Goal: Transaction & Acquisition: Book appointment/travel/reservation

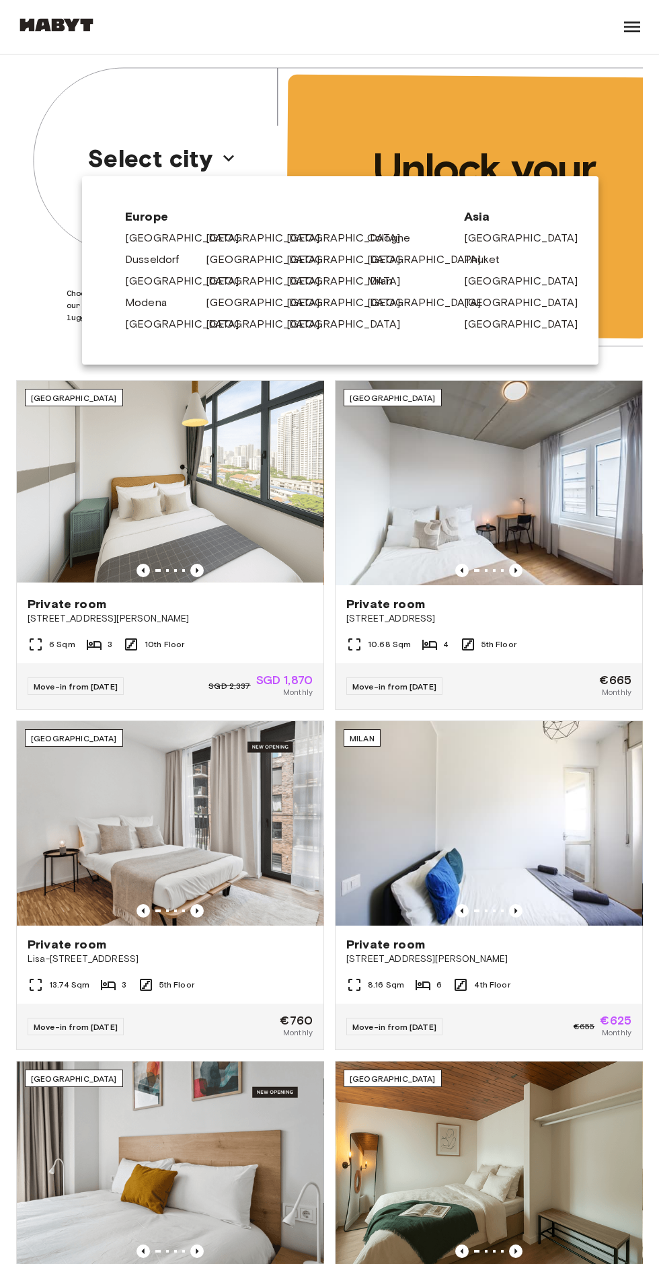
click at [238, 299] on link "[GEOGRAPHIC_DATA]" at bounding box center [270, 303] width 128 height 16
click at [216, 242] on link "[GEOGRAPHIC_DATA]" at bounding box center [270, 238] width 128 height 16
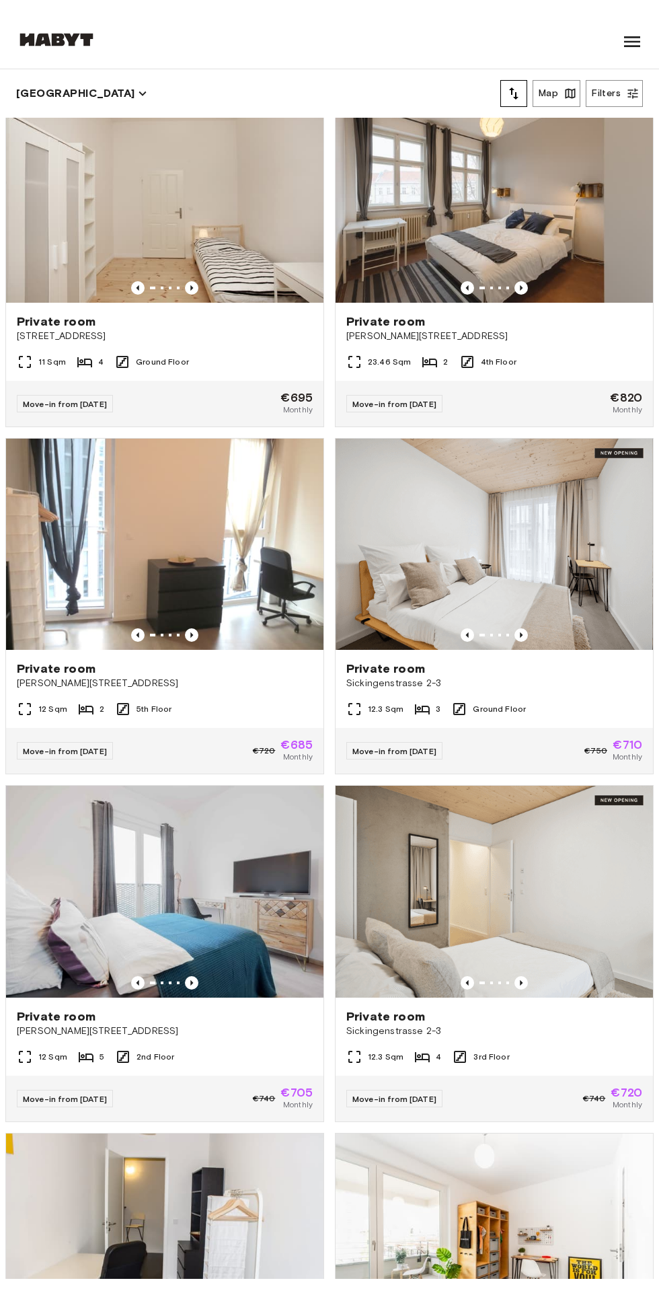
scroll to position [1046, 0]
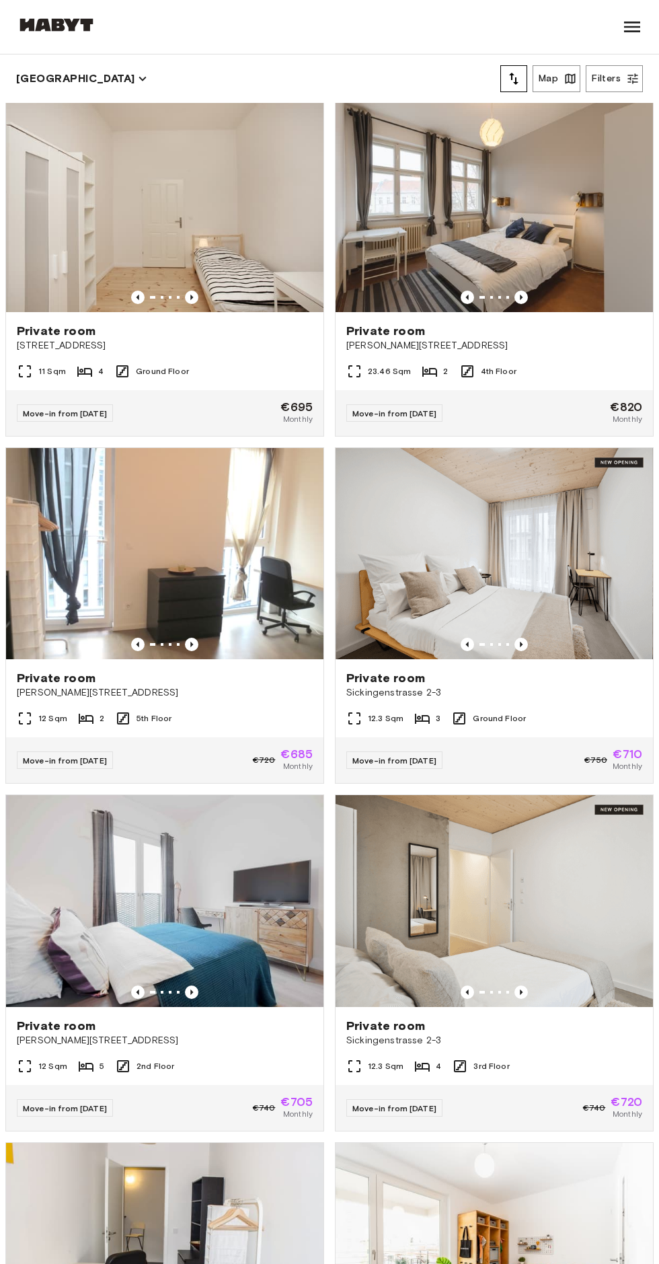
click at [506, 712] on div "Ground Floor" at bounding box center [489, 719] width 75 height 16
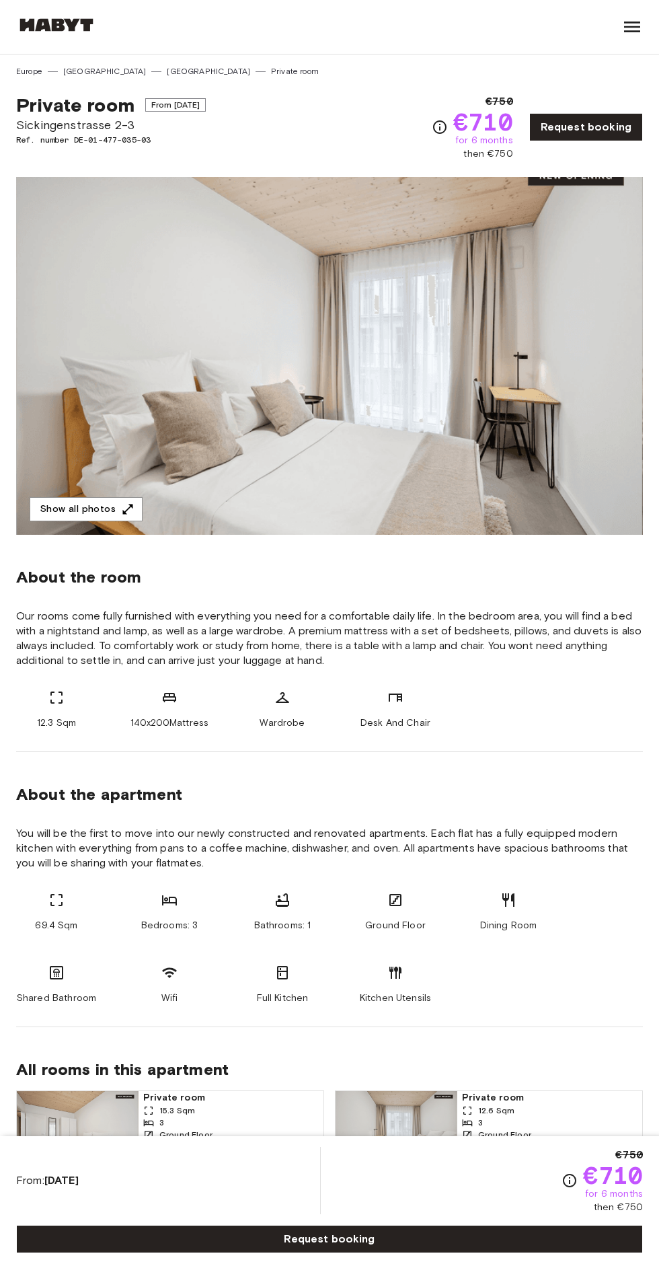
click at [94, 558] on div "About the room Our rooms come fully furnished with everything you need for a co…" at bounding box center [329, 643] width 627 height 217
click at [121, 506] on icon "button" at bounding box center [127, 509] width 13 height 13
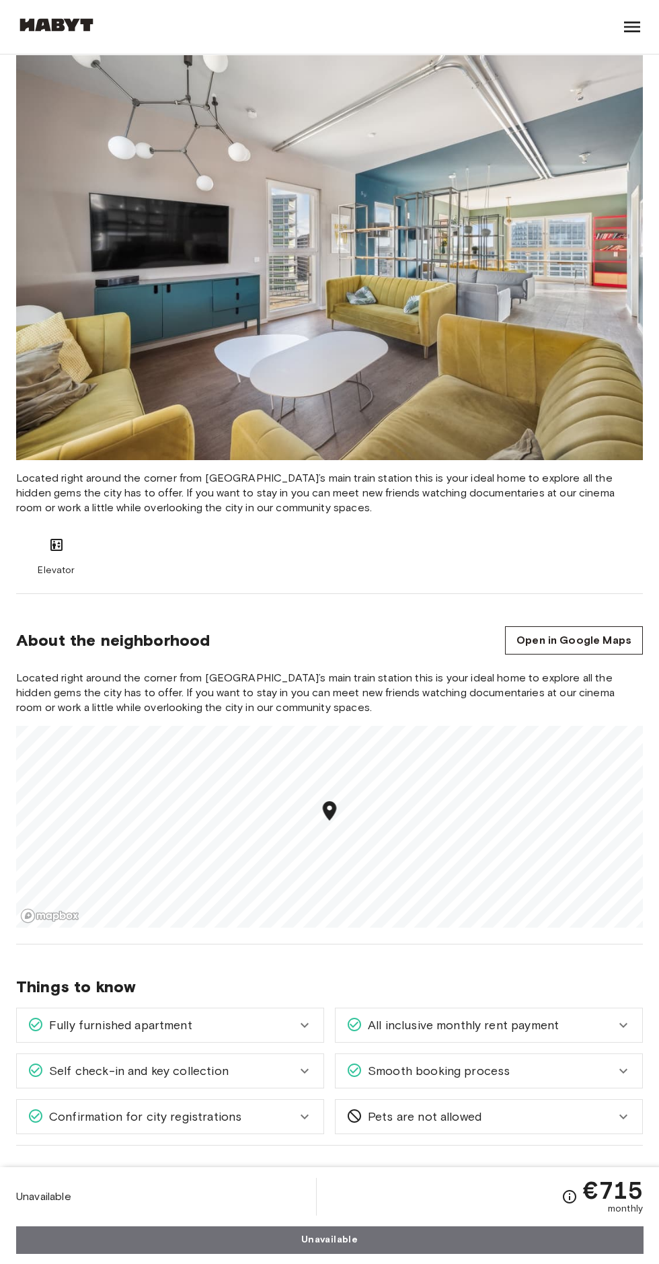
scroll to position [1339, 0]
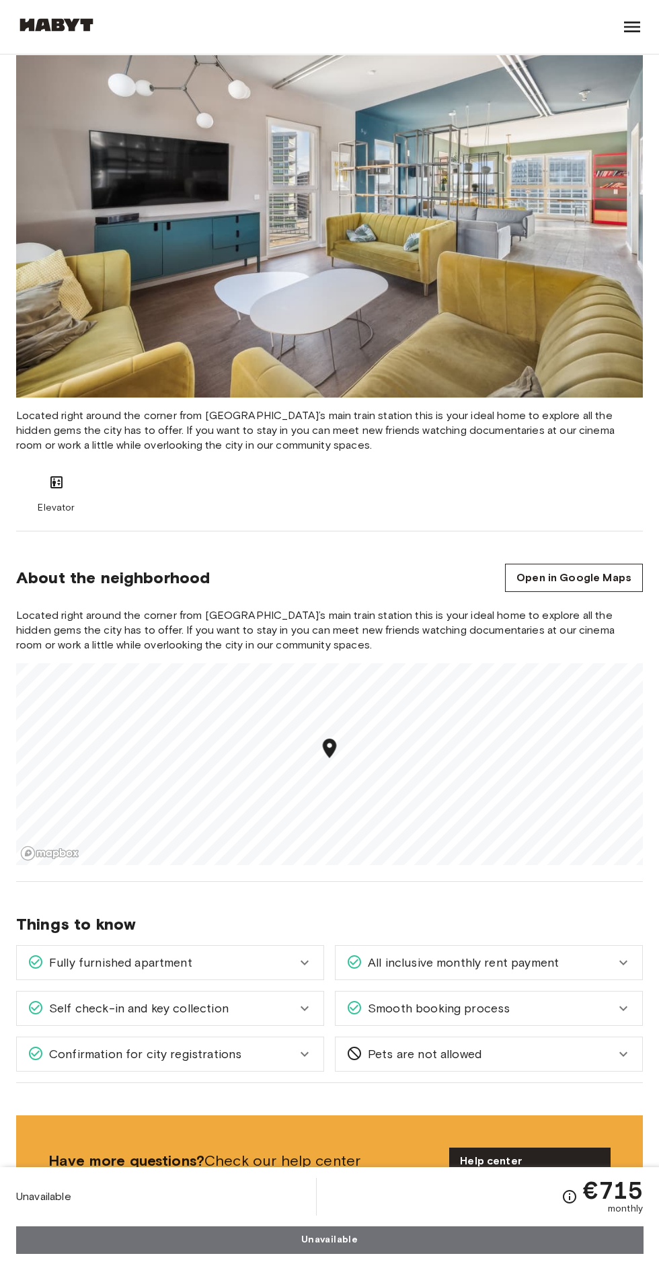
click at [584, 575] on link "Open in Google Maps" at bounding box center [574, 578] width 138 height 28
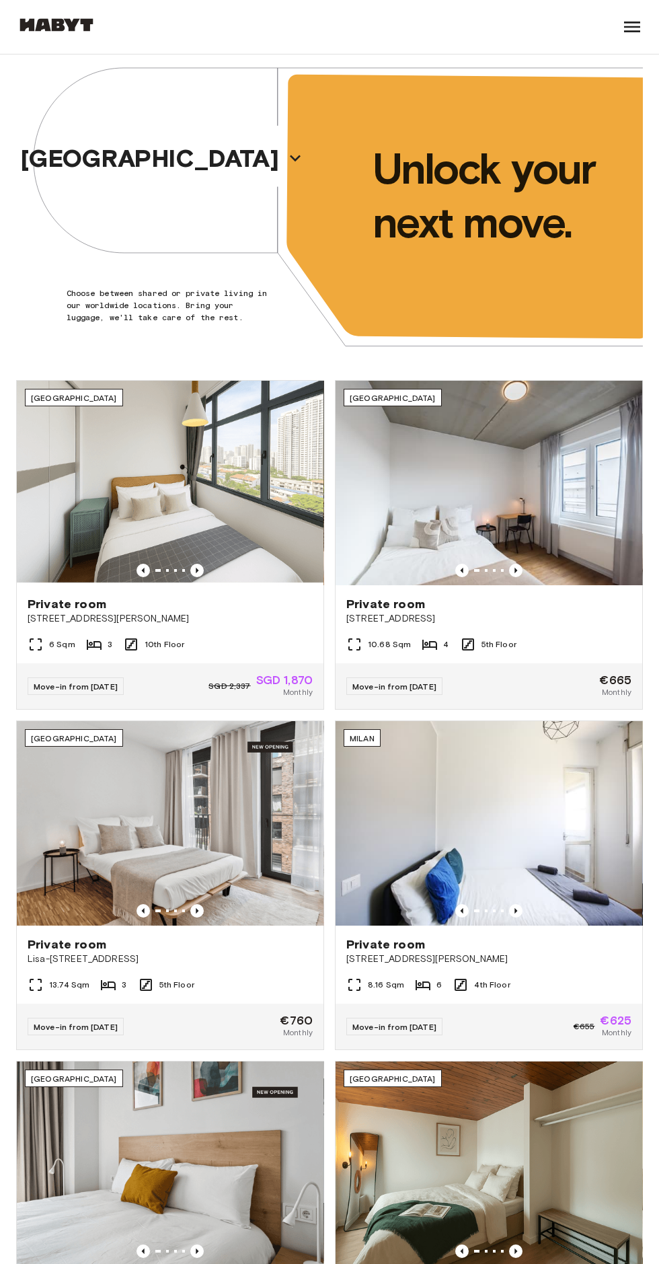
click at [137, 153] on p "[GEOGRAPHIC_DATA]" at bounding box center [150, 158] width 258 height 28
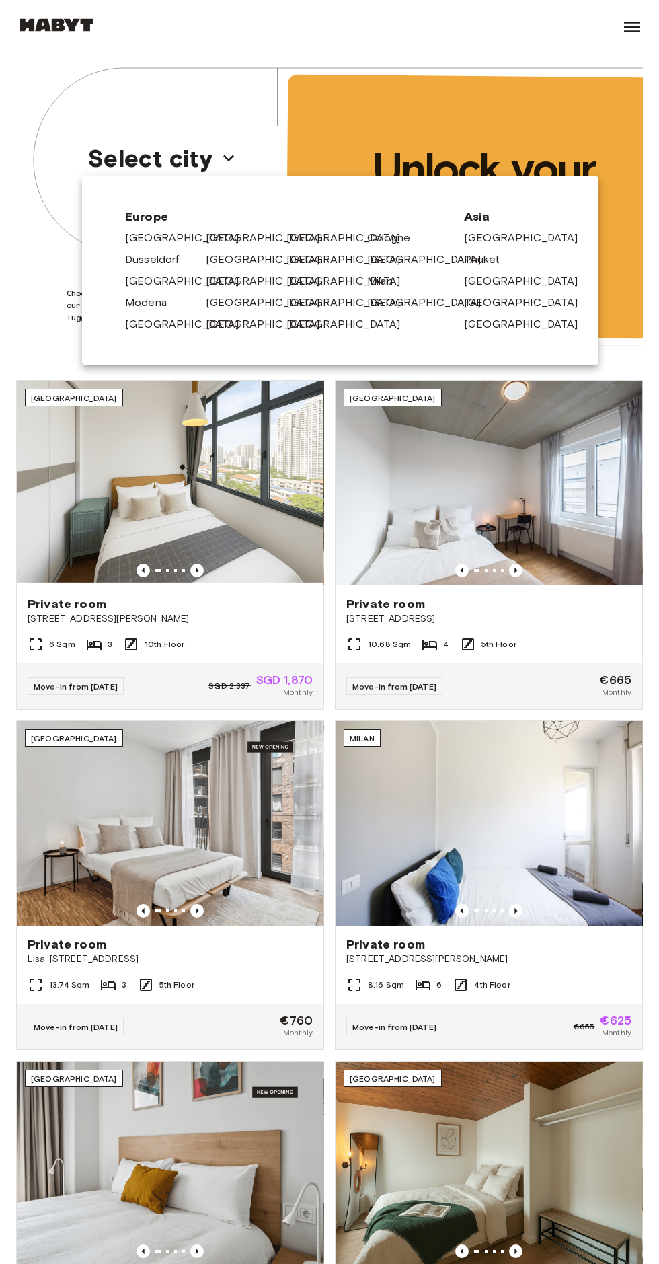
click at [242, 233] on icon at bounding box center [247, 238] width 11 height 11
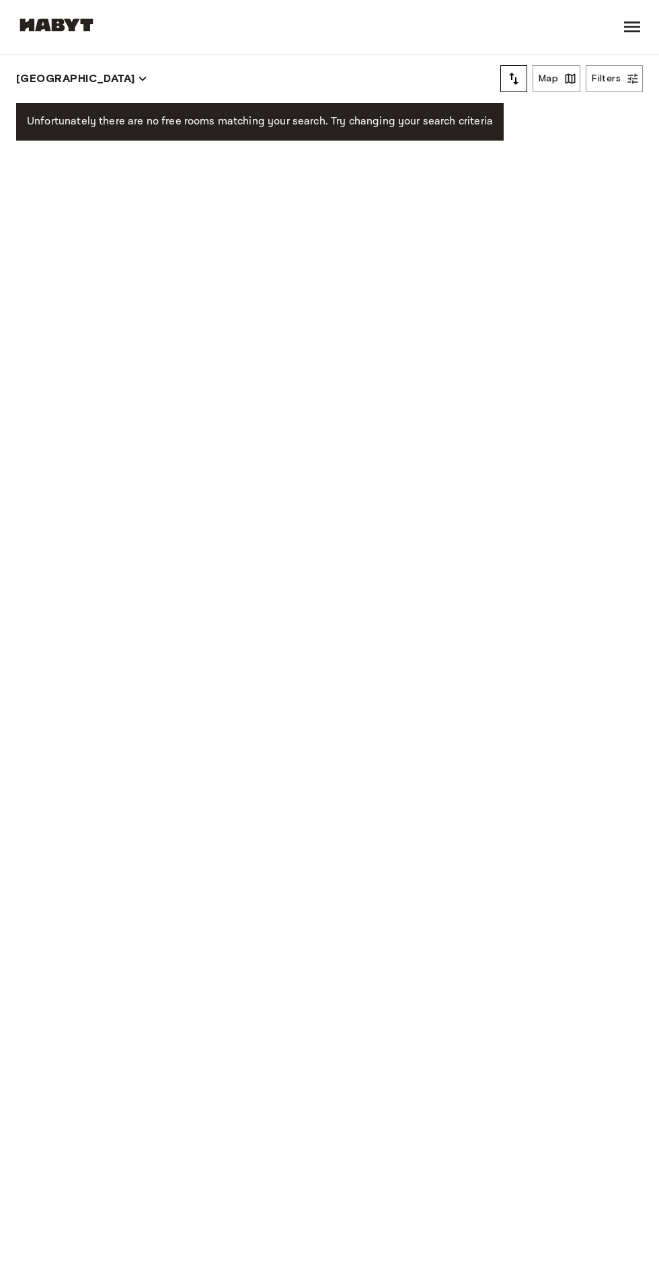
click at [207, 244] on div "Unfortunately there are no free rooms matching your search. Try changing your s…" at bounding box center [329, 684] width 649 height 1162
click at [48, 79] on button "[GEOGRAPHIC_DATA]" at bounding box center [81, 78] width 131 height 19
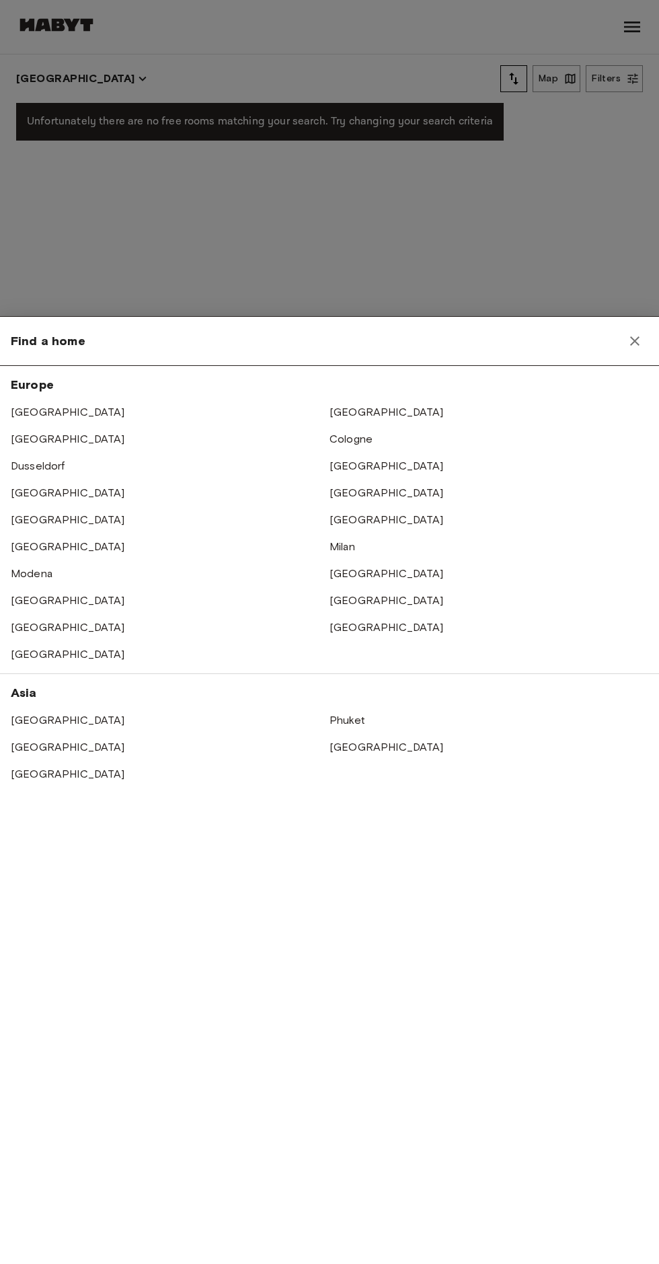
click at [344, 412] on link "[GEOGRAPHIC_DATA]" at bounding box center [387, 412] width 114 height 13
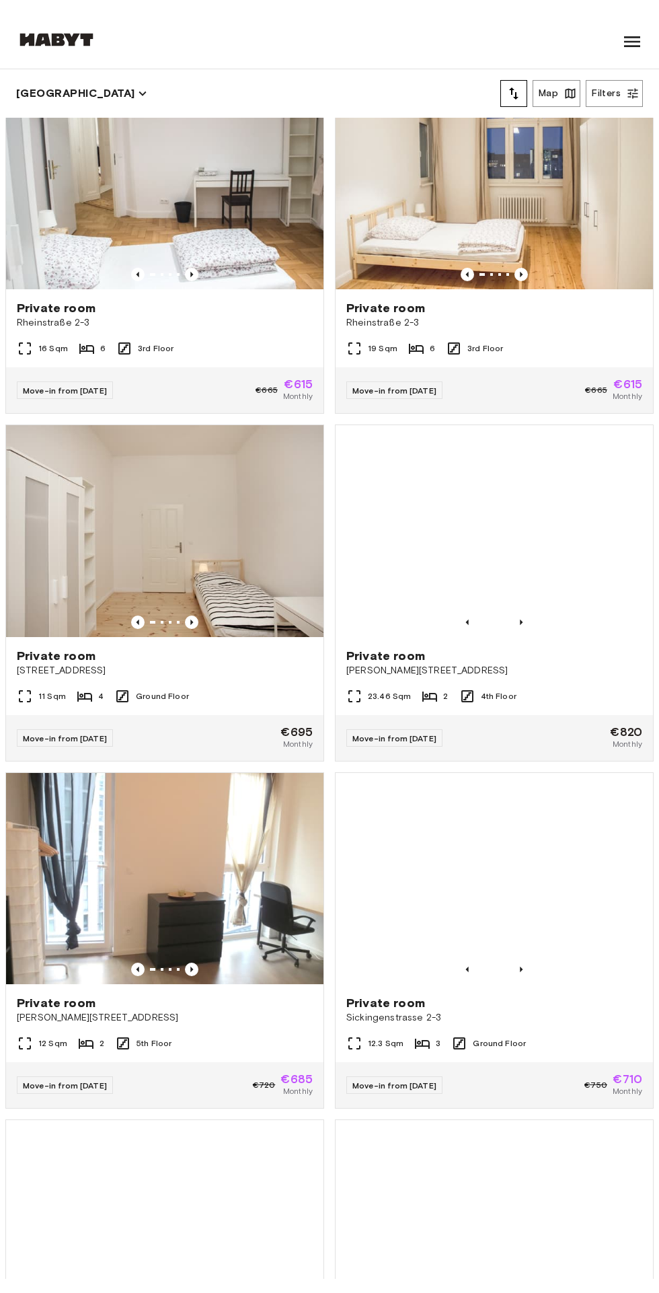
scroll to position [736, 0]
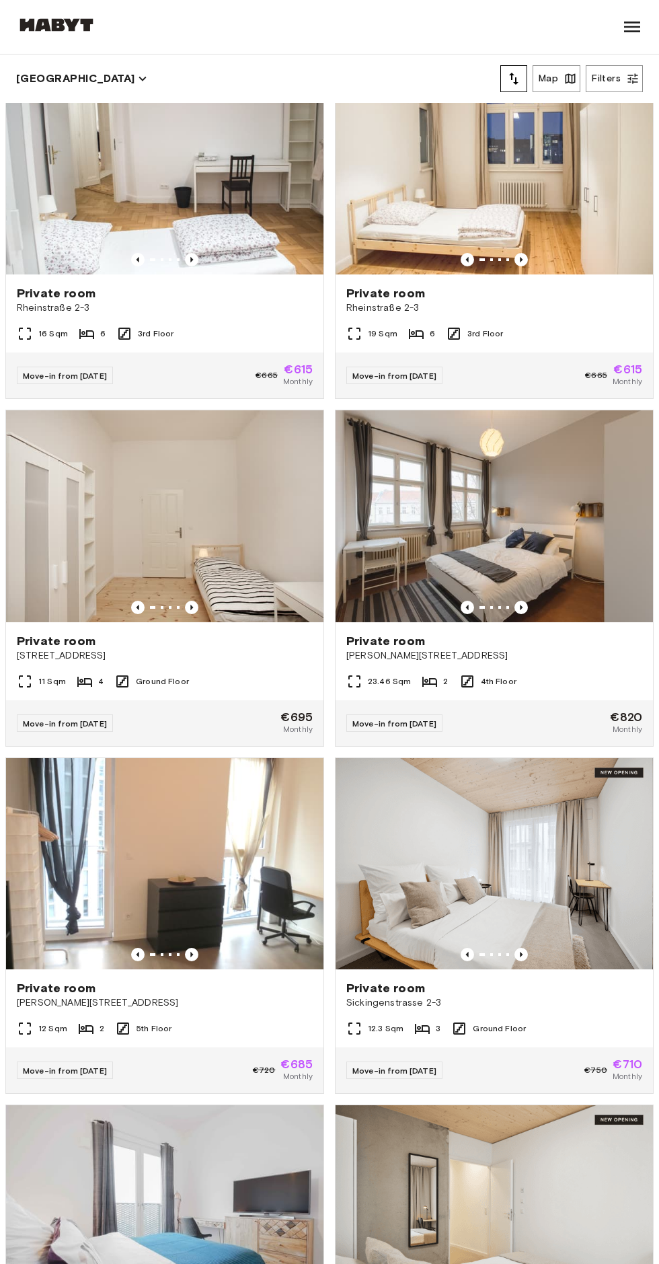
click at [487, 333] on span "3rd Floor" at bounding box center [486, 334] width 36 height 12
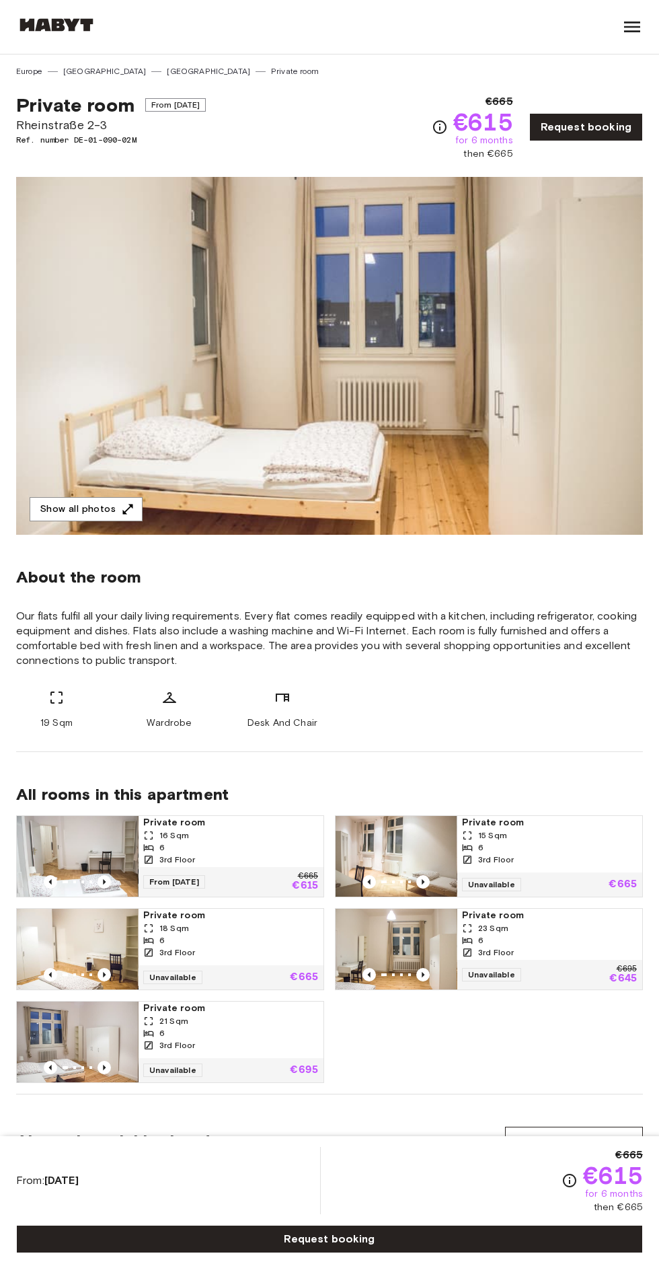
click at [102, 512] on button "Show all photos" at bounding box center [86, 509] width 113 height 25
